Goal: Information Seeking & Learning: Learn about a topic

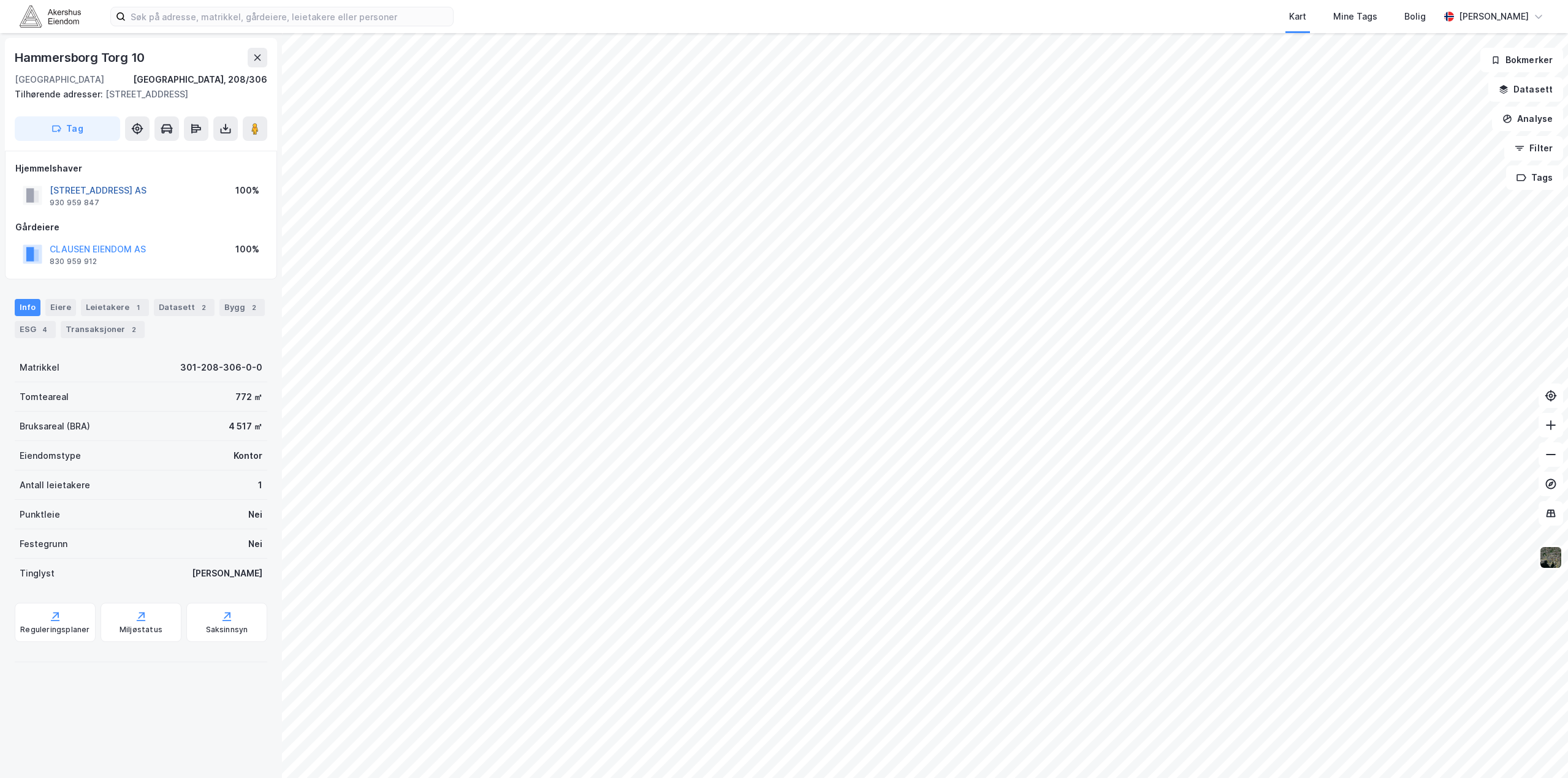
click at [0, 0] on button "[STREET_ADDRESS] AS" at bounding box center [0, 0] width 0 height 0
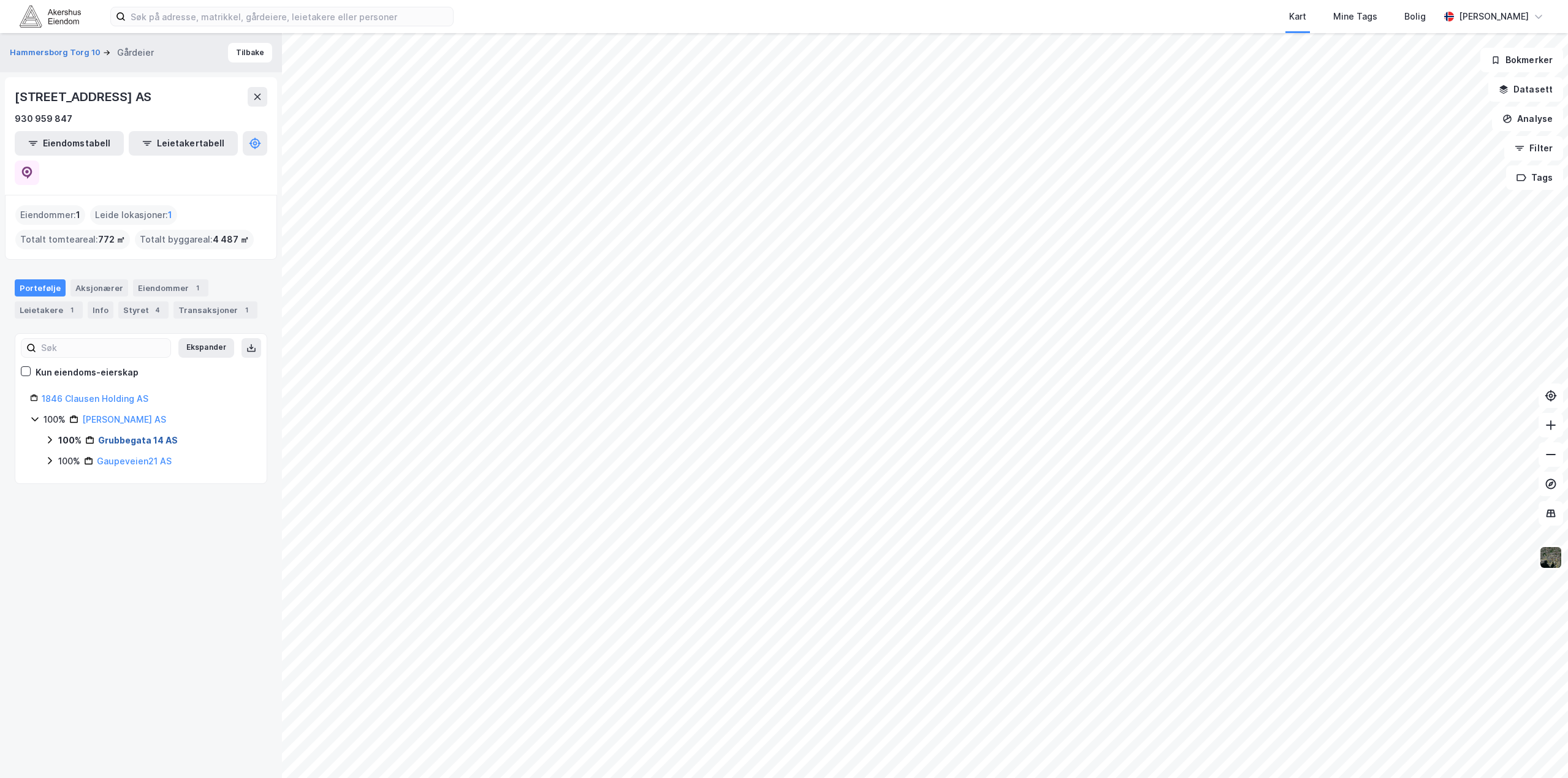
click at [136, 435] on link "Grubbegata 14 AS" at bounding box center [137, 440] width 79 height 10
click at [147, 456] on link "[GEOGRAPHIC_DATA], 208/306" at bounding box center [157, 468] width 92 height 25
